Goal: Task Accomplishment & Management: Manage account settings

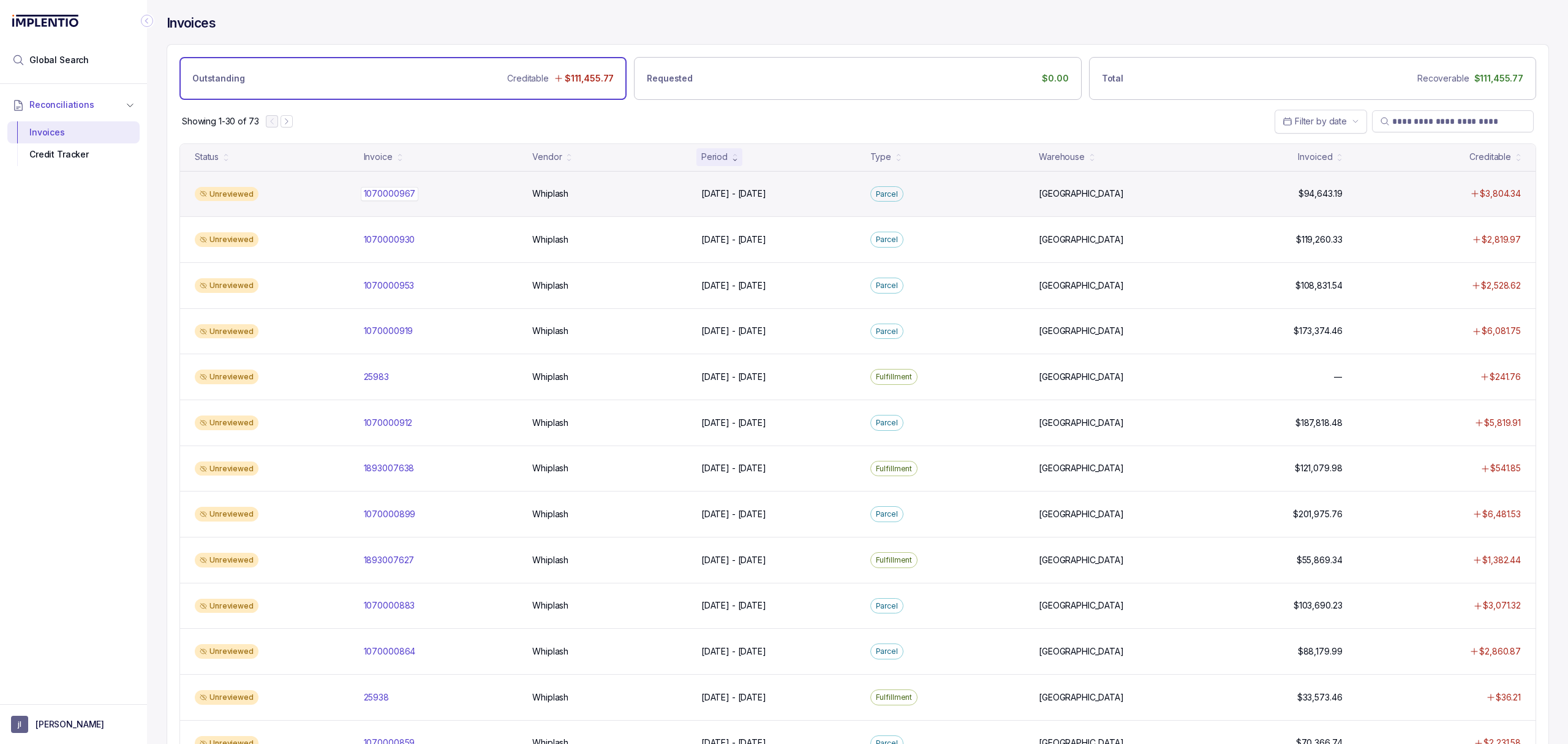
click at [380, 195] on p "1070000967" at bounding box center [390, 194] width 58 height 13
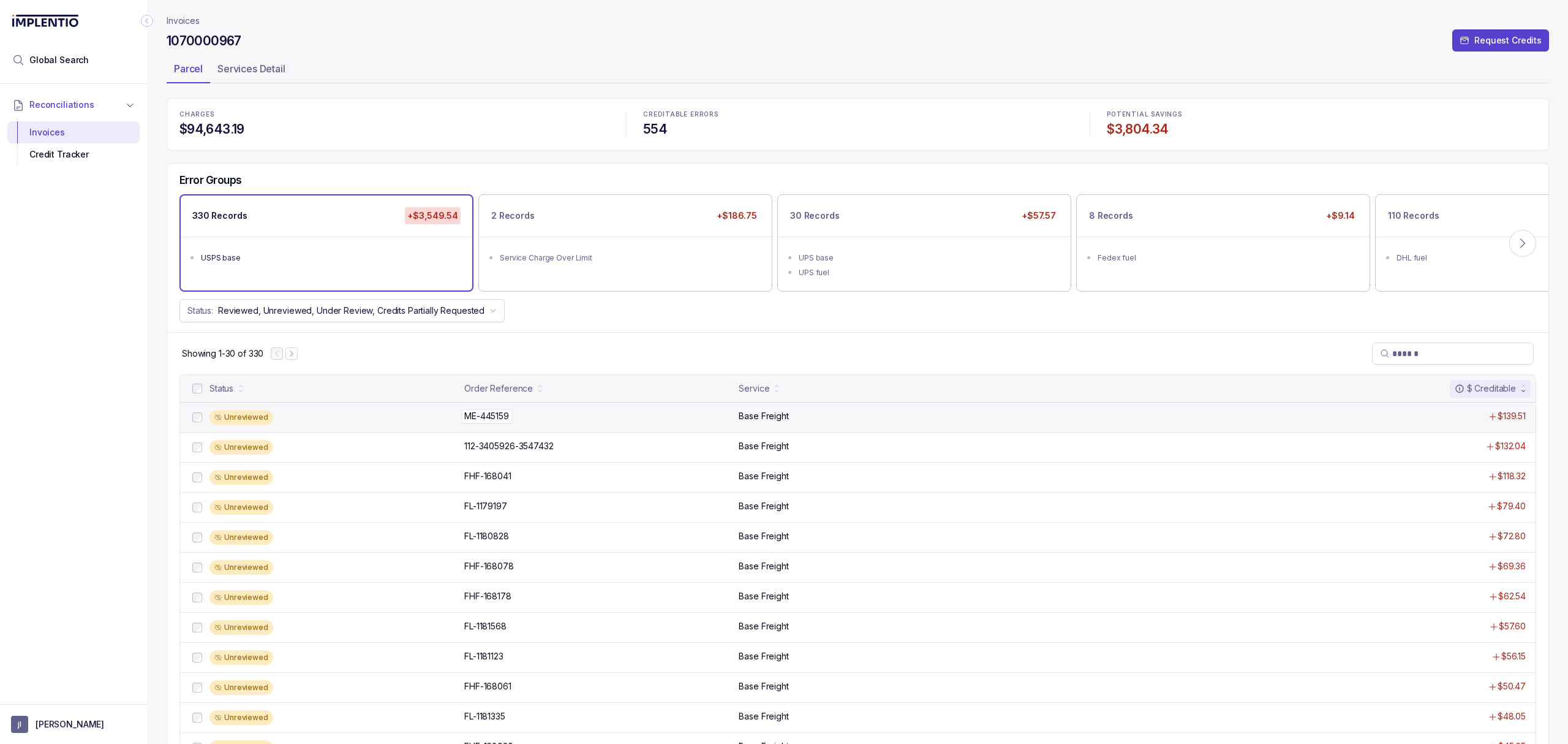
click at [495, 421] on p "ME-445159" at bounding box center [487, 416] width 51 height 13
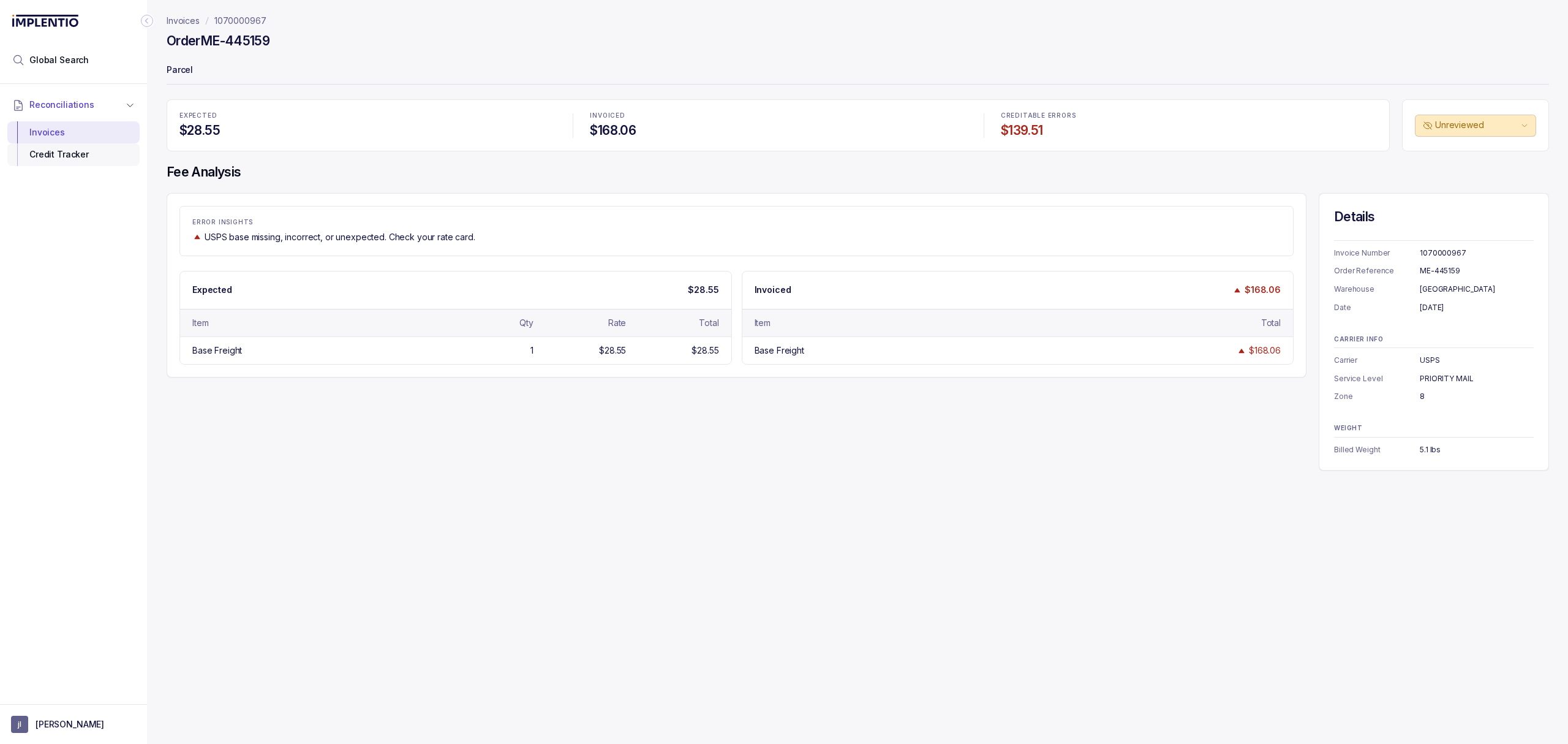
click at [60, 157] on div "Credit Tracker" at bounding box center [73, 154] width 112 height 22
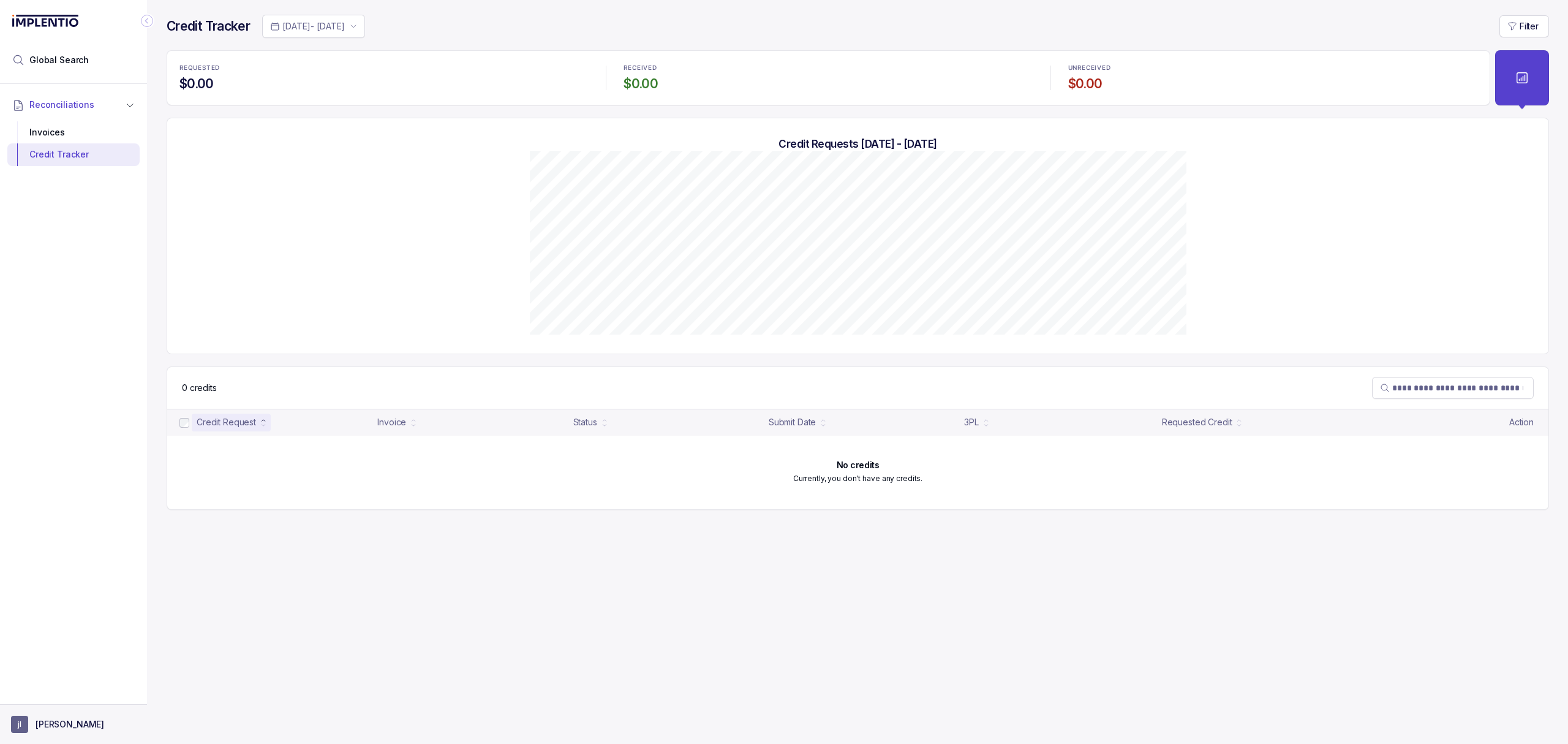
click at [46, 719] on p "[PERSON_NAME]" at bounding box center [70, 724] width 69 height 12
click at [46, 698] on p "Logout" at bounding box center [81, 698] width 102 height 12
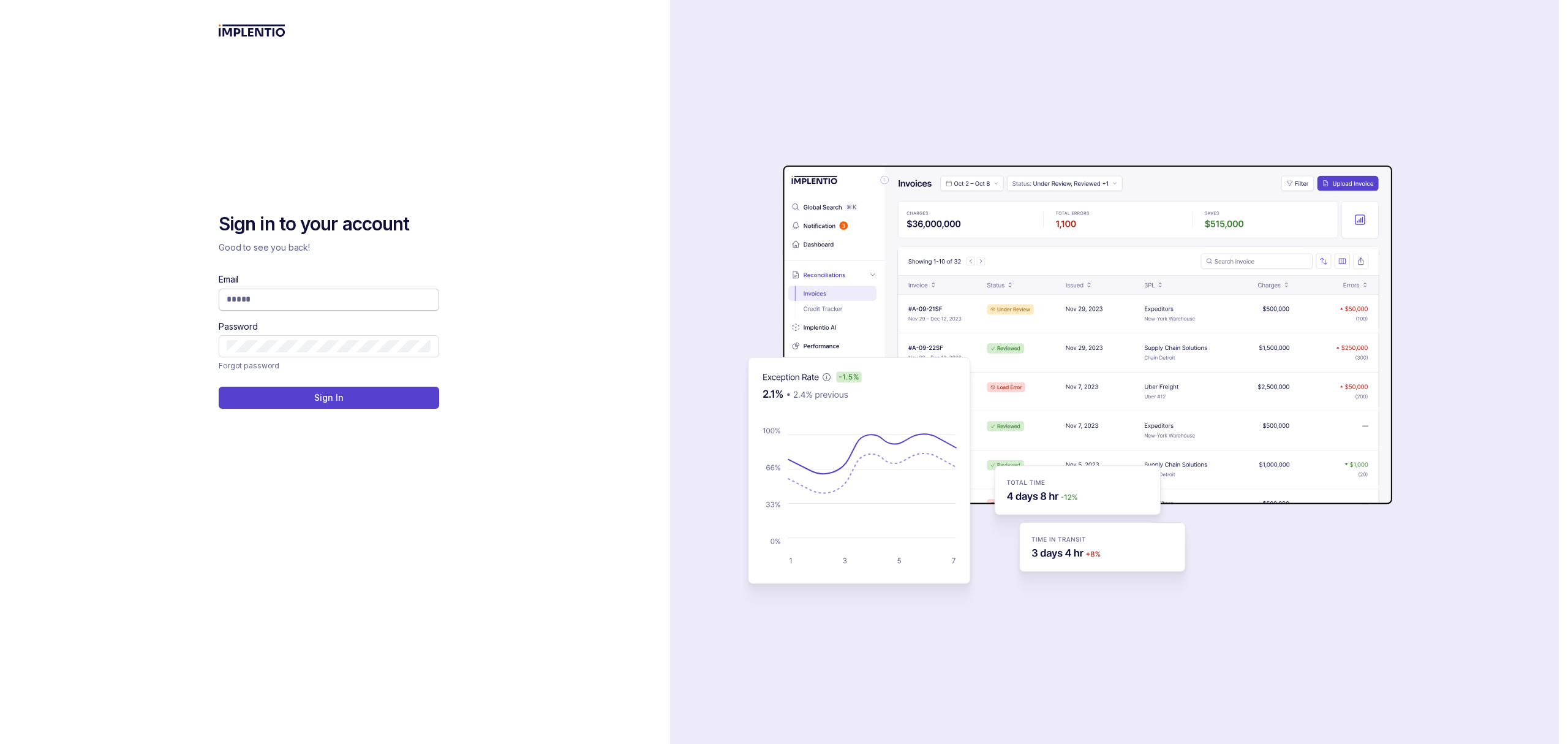
click at [301, 304] on input "Email" at bounding box center [329, 299] width 205 height 12
type input "**********"
